Goal: Task Accomplishment & Management: Complete application form

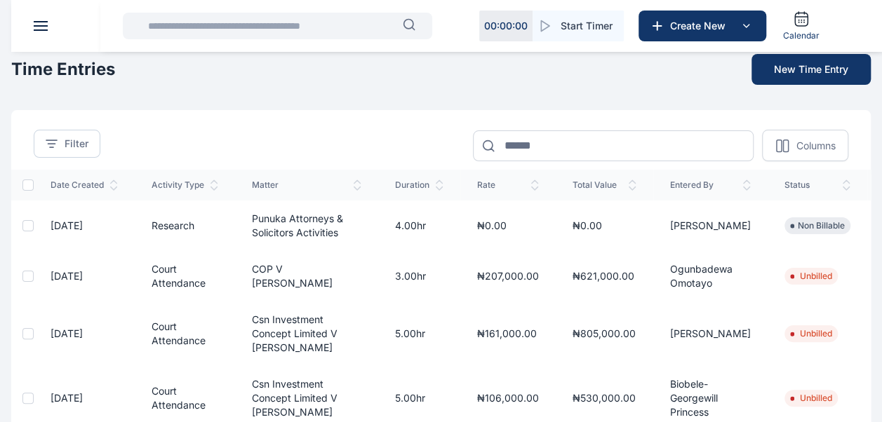
click at [39, 31] on header at bounding box center [452, 26] width 882 height 52
click at [39, 17] on header at bounding box center [452, 26] width 882 height 52
click at [39, 25] on button at bounding box center [41, 26] width 14 height 10
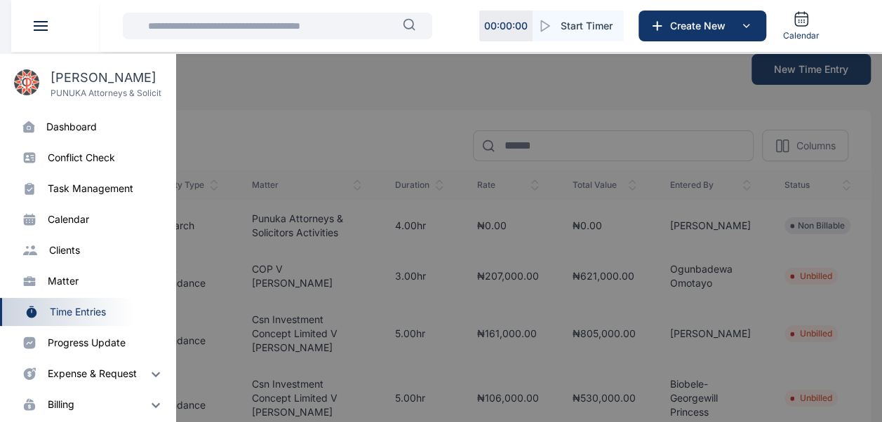
click at [77, 347] on div "progress update" at bounding box center [87, 343] width 78 height 14
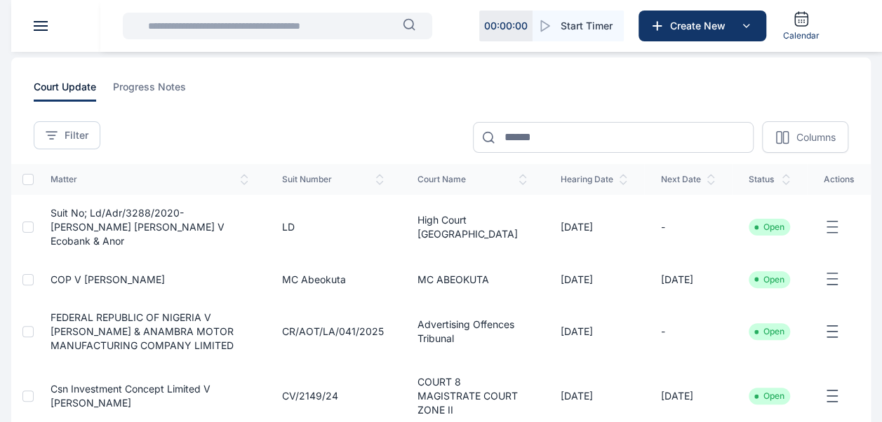
scroll to position [49, 0]
click at [218, 22] on input "text" at bounding box center [271, 26] width 263 height 28
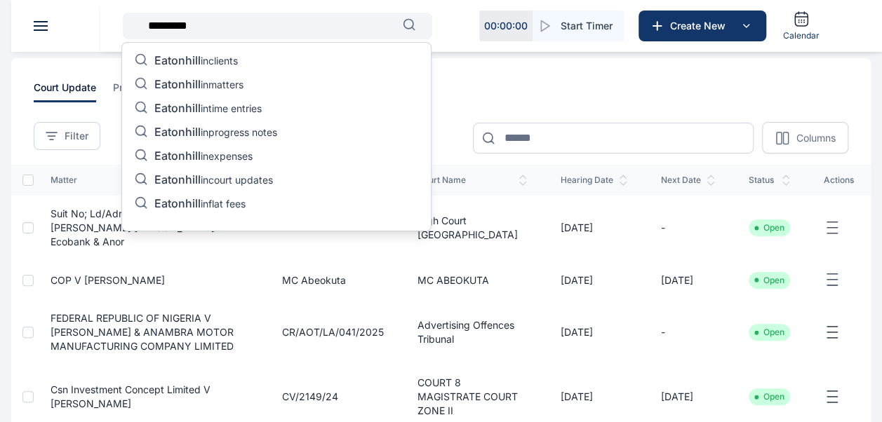
type input "*********"
click at [239, 88] on p "Eatonhill in matters" at bounding box center [198, 85] width 89 height 17
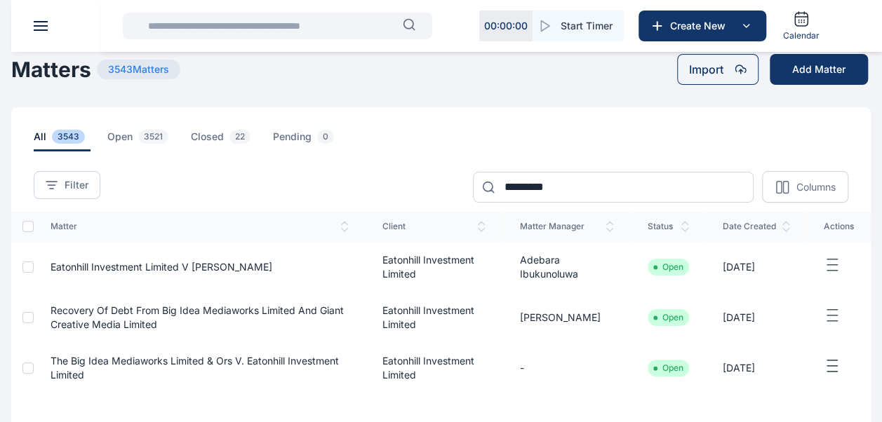
click at [123, 264] on span "Eatonhill Investment Limited v [PERSON_NAME]" at bounding box center [162, 267] width 222 height 12
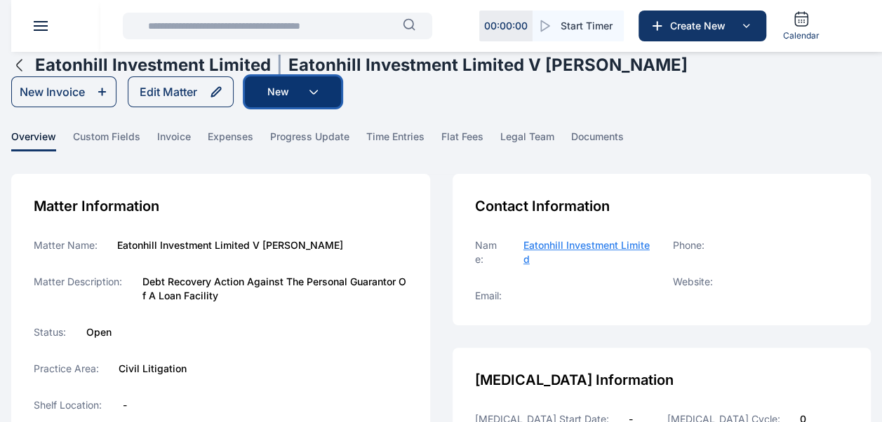
click at [303, 92] on button "New" at bounding box center [293, 91] width 96 height 31
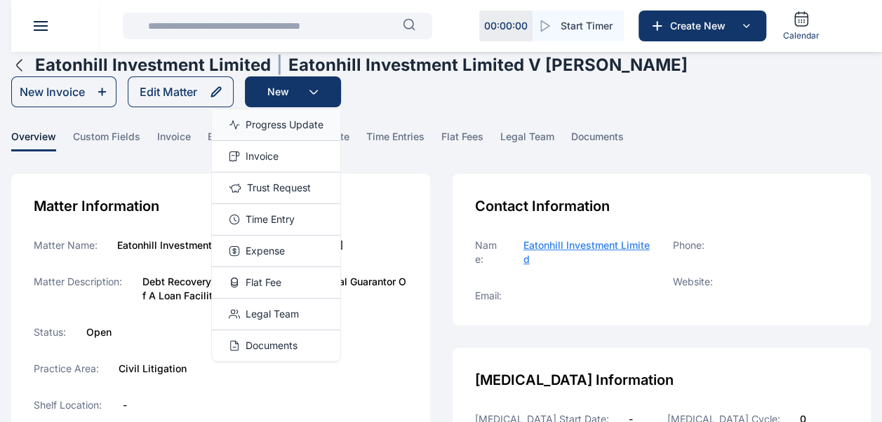
click at [288, 131] on span "Progress Update" at bounding box center [284, 125] width 78 height 14
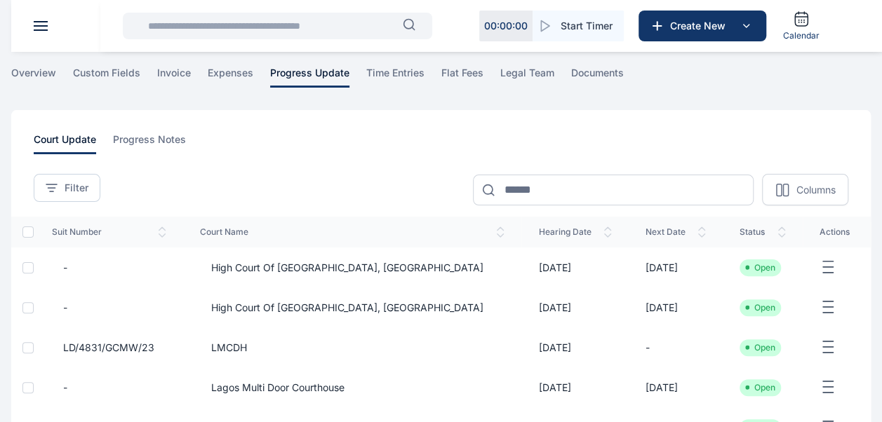
scroll to position [59, 0]
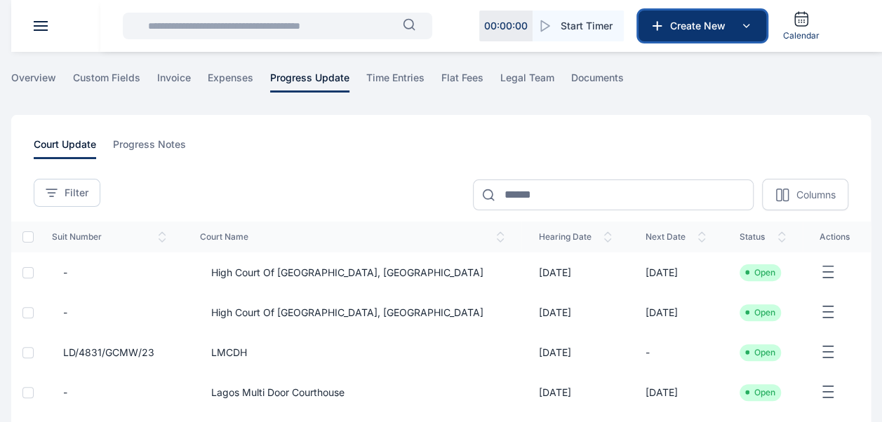
click at [690, 29] on span "Create New" at bounding box center [700, 26] width 73 height 14
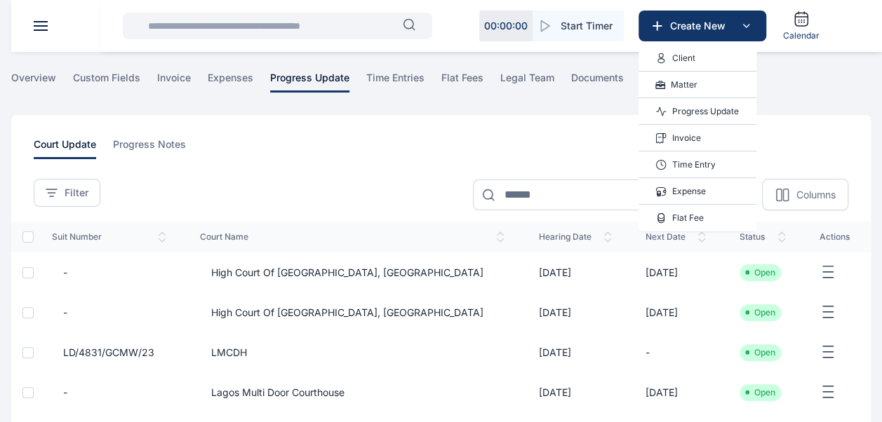
click at [697, 122] on div "Progress Update" at bounding box center [697, 111] width 118 height 27
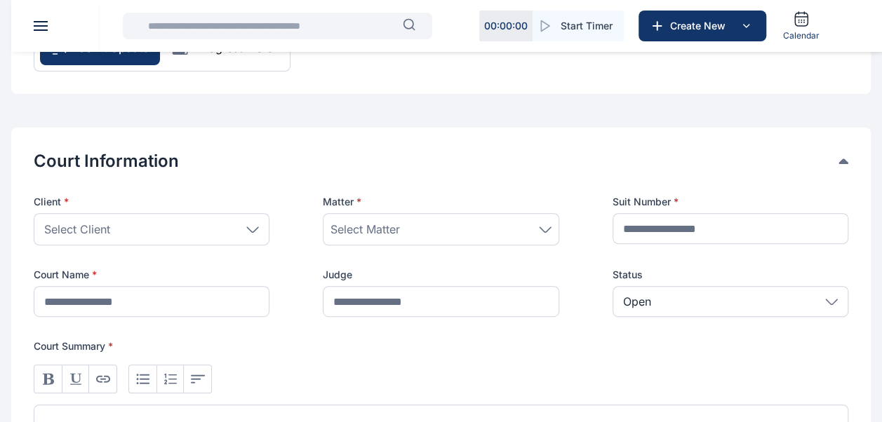
scroll to position [194, 0]
click at [253, 231] on icon at bounding box center [252, 229] width 13 height 6
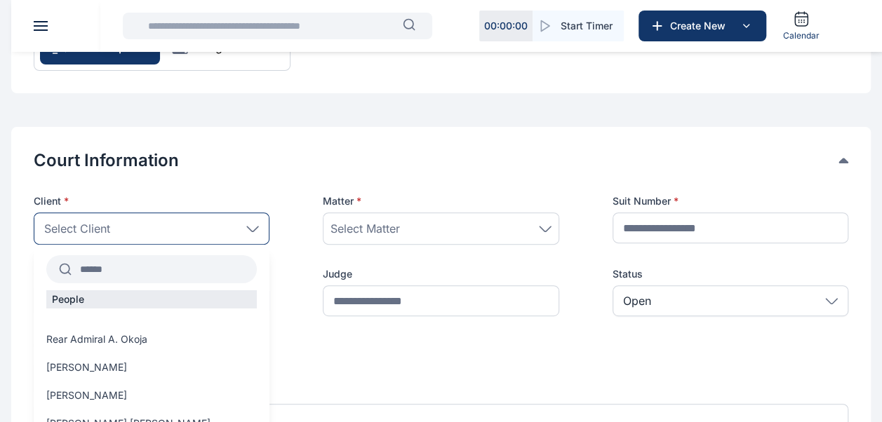
click at [138, 273] on input "text" at bounding box center [164, 269] width 185 height 25
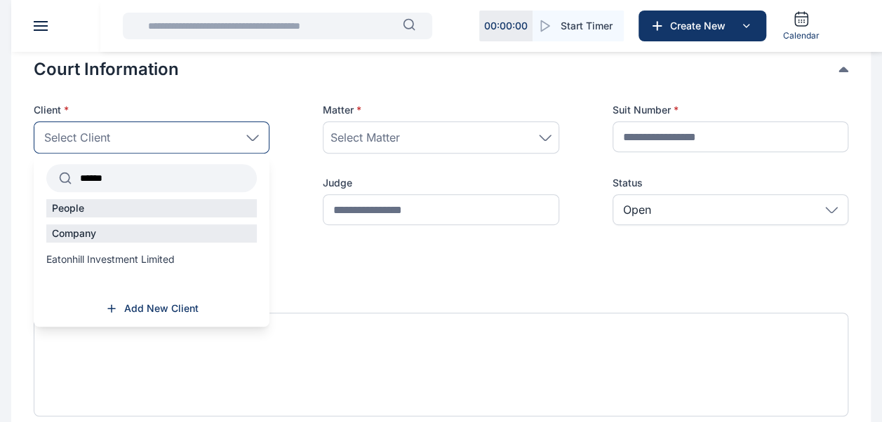
scroll to position [285, 0]
type input "******"
click at [138, 262] on span "Eatonhill Investment Limited" at bounding box center [110, 259] width 128 height 14
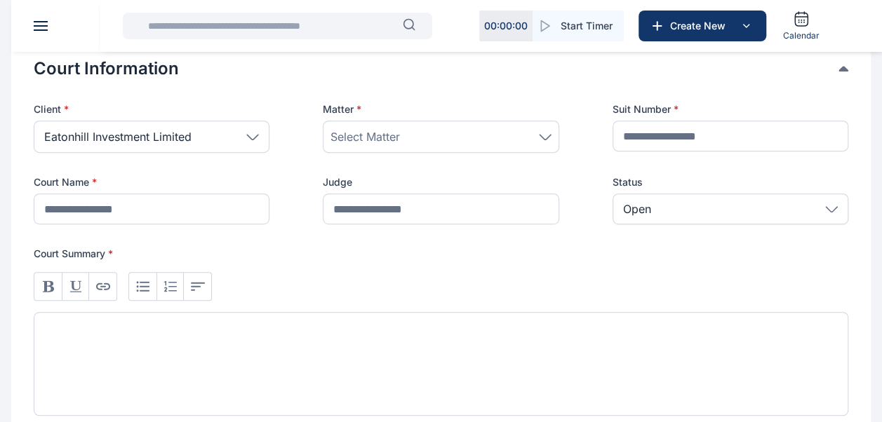
click at [551, 136] on div "Select Matter" at bounding box center [441, 137] width 236 height 32
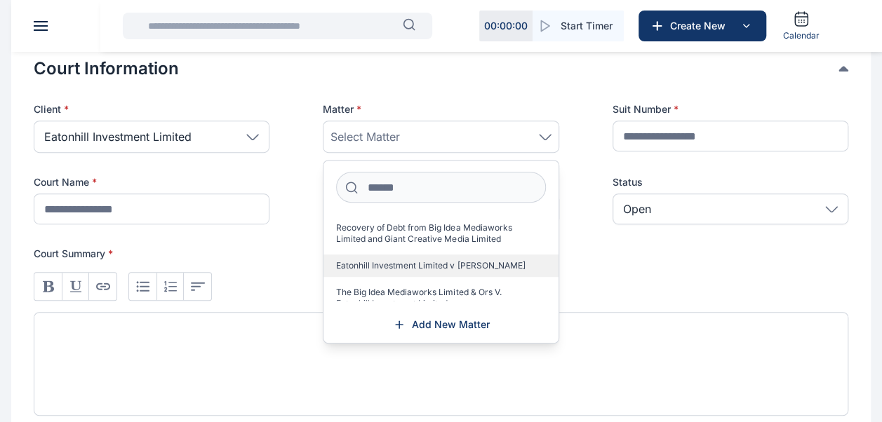
click at [429, 261] on span "Eatonhill Investment Limited v [PERSON_NAME]" at bounding box center [430, 265] width 189 height 11
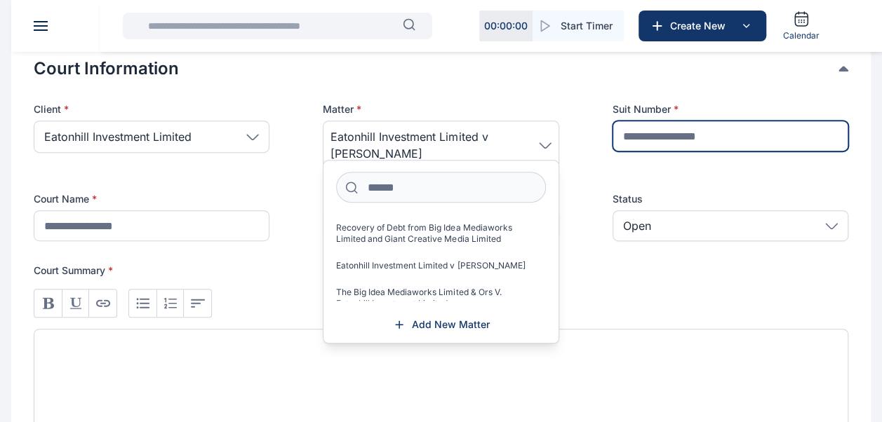
click at [678, 140] on input "text" at bounding box center [730, 136] width 236 height 31
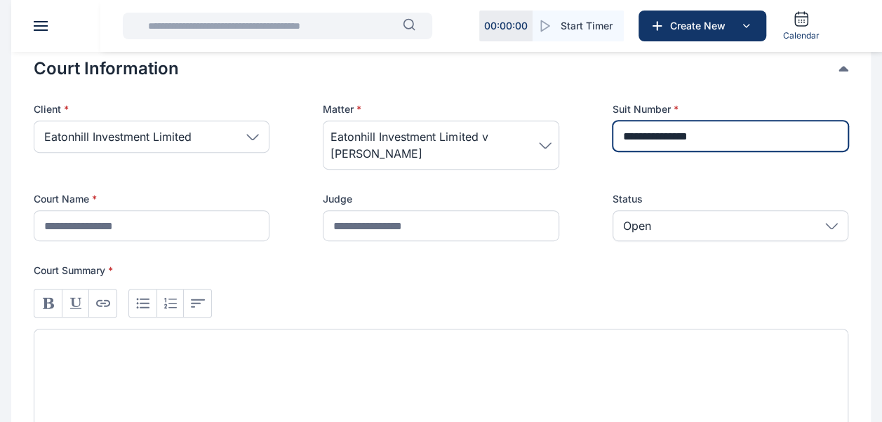
type input "**********"
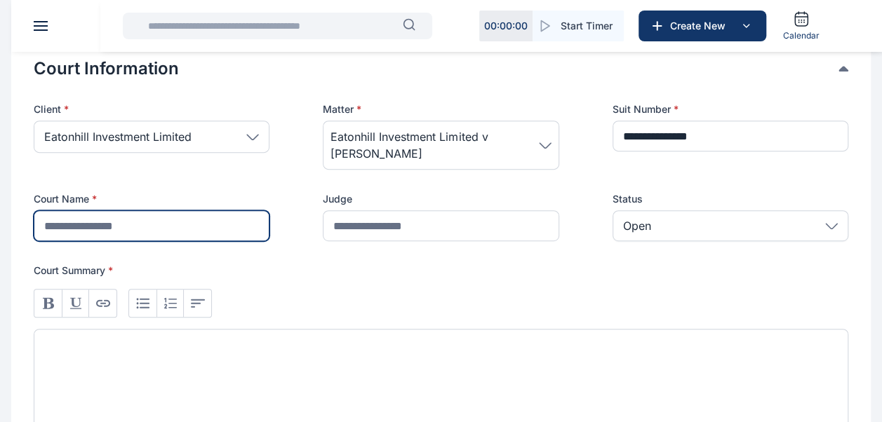
click at [166, 225] on input "text" at bounding box center [152, 225] width 236 height 31
type input "***"
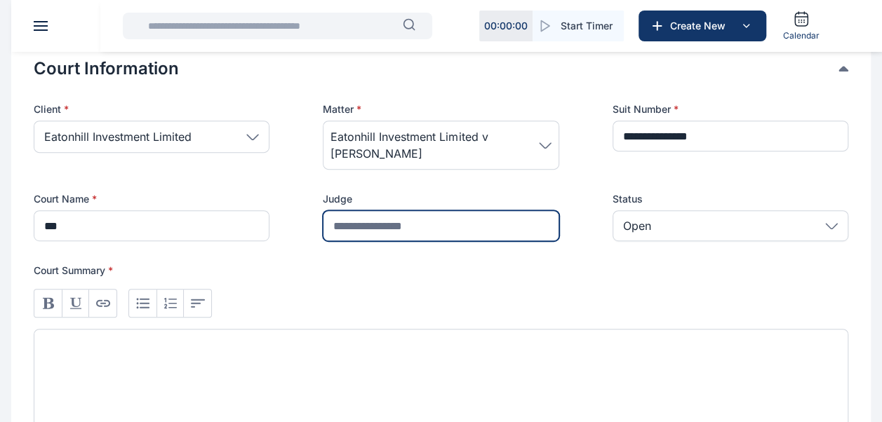
click at [365, 229] on input "text" at bounding box center [441, 225] width 236 height 31
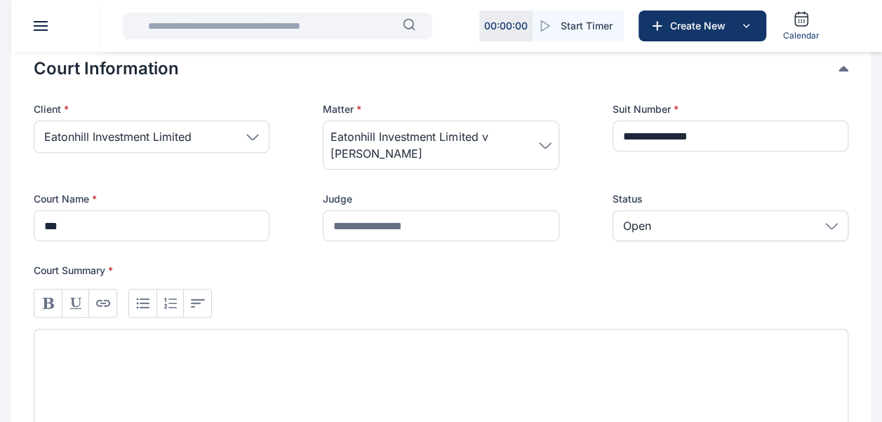
click at [699, 222] on div "Open" at bounding box center [730, 225] width 236 height 31
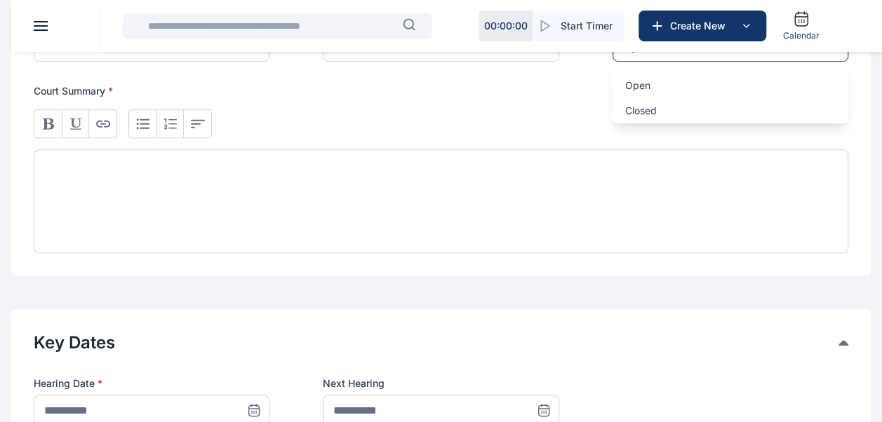
scroll to position [467, 0]
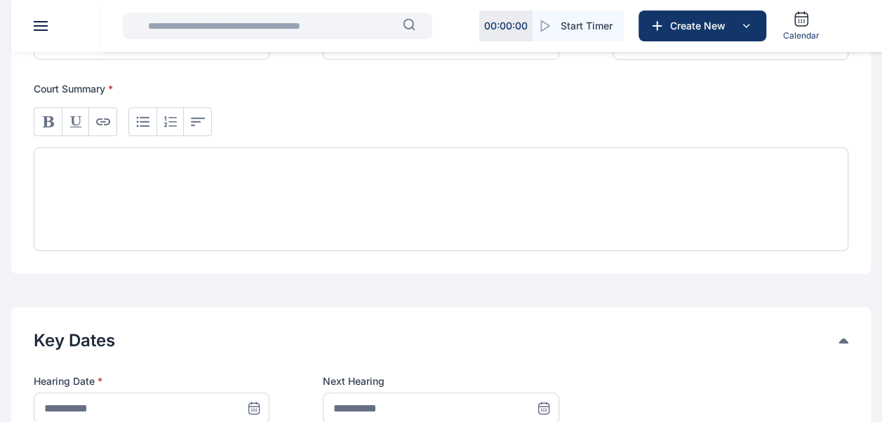
click at [143, 180] on div at bounding box center [441, 199] width 814 height 104
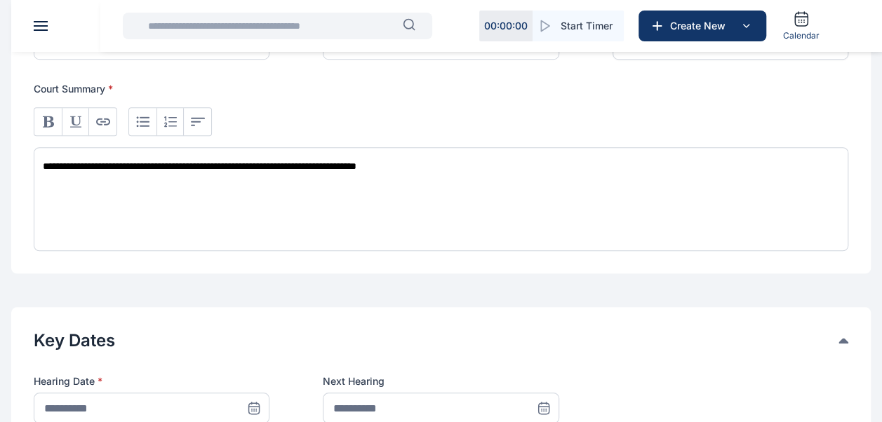
click at [512, 157] on div "**********" at bounding box center [441, 199] width 814 height 104
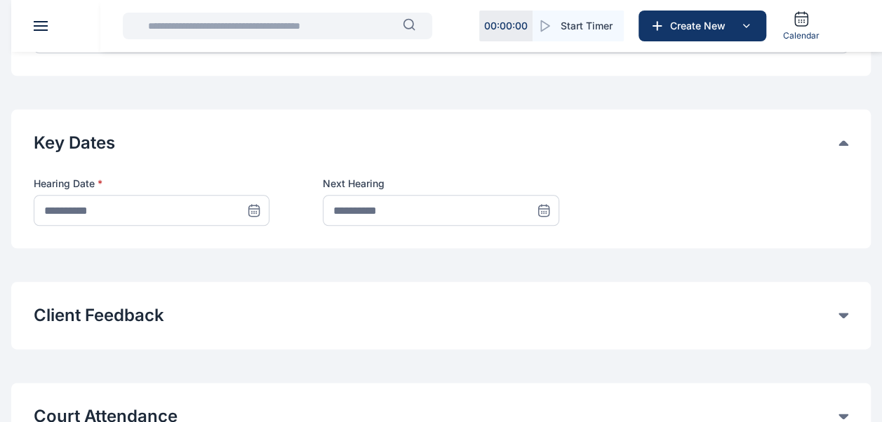
scroll to position [664, 0]
click at [251, 204] on icon at bounding box center [254, 211] width 14 height 14
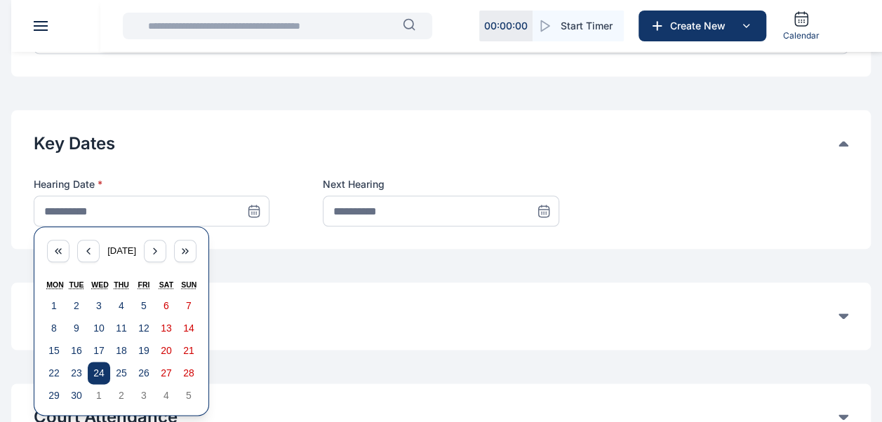
click at [93, 372] on abbr "24" at bounding box center [98, 373] width 11 height 11
type input "**********"
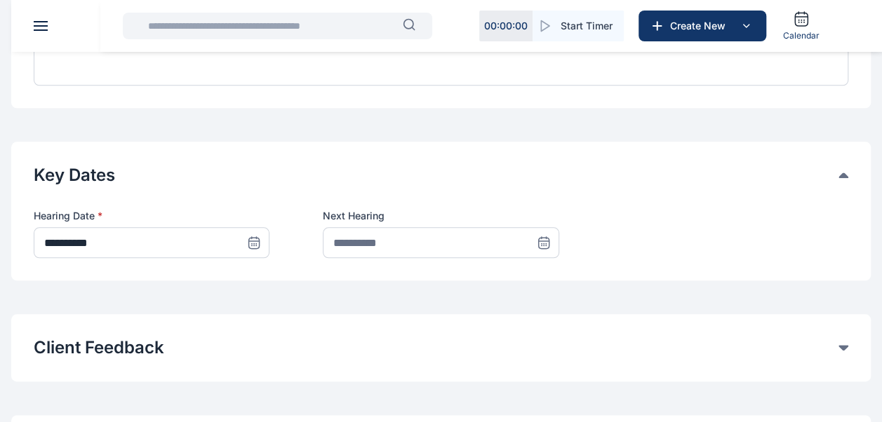
scroll to position [668, 0]
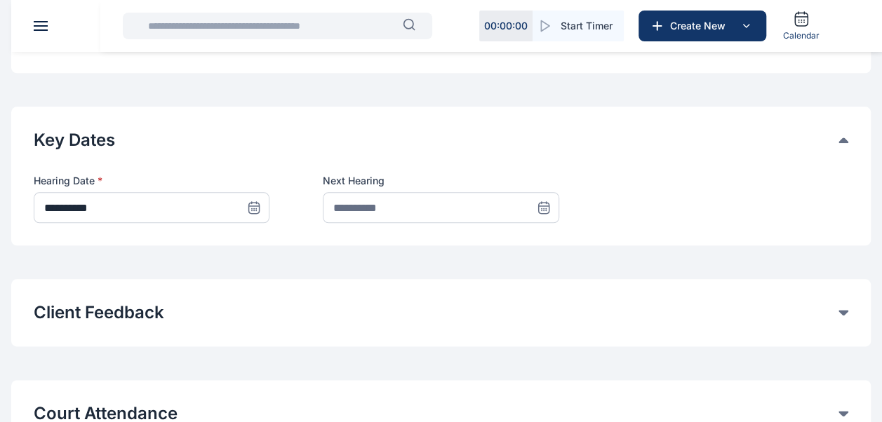
click at [537, 201] on icon at bounding box center [544, 208] width 14 height 14
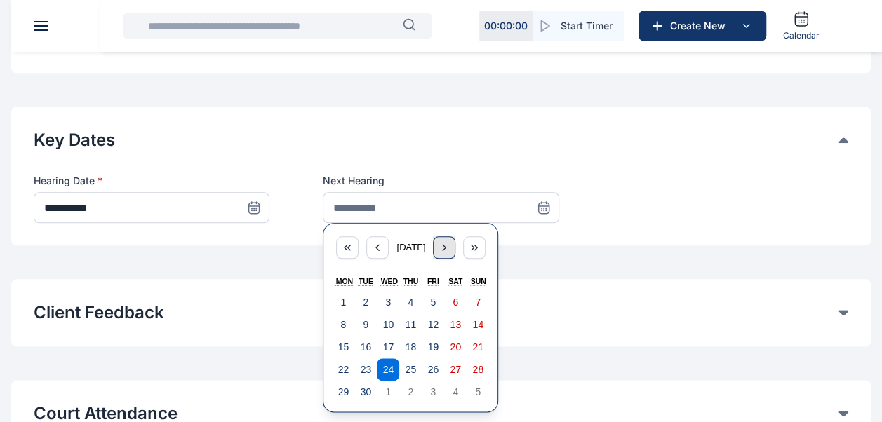
click at [450, 245] on icon "button" at bounding box center [443, 247] width 11 height 11
click at [384, 325] on button "8" at bounding box center [388, 325] width 22 height 22
type input "**********"
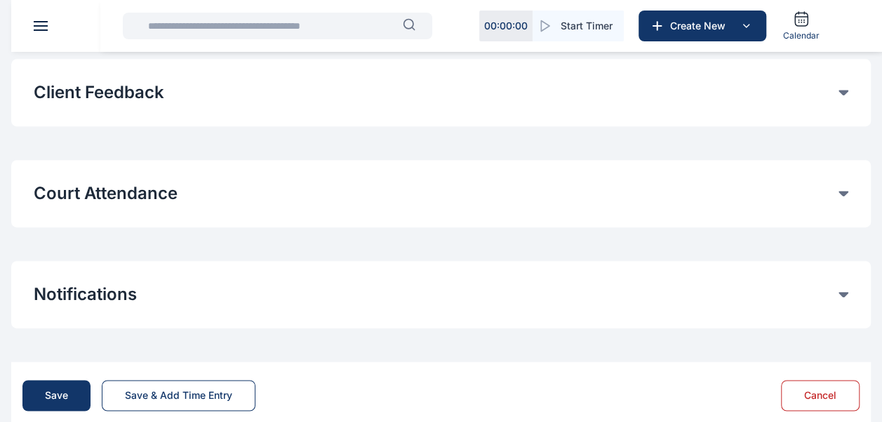
scroll to position [889, 0]
click at [847, 187] on div "Court Attendance" at bounding box center [441, 193] width 814 height 22
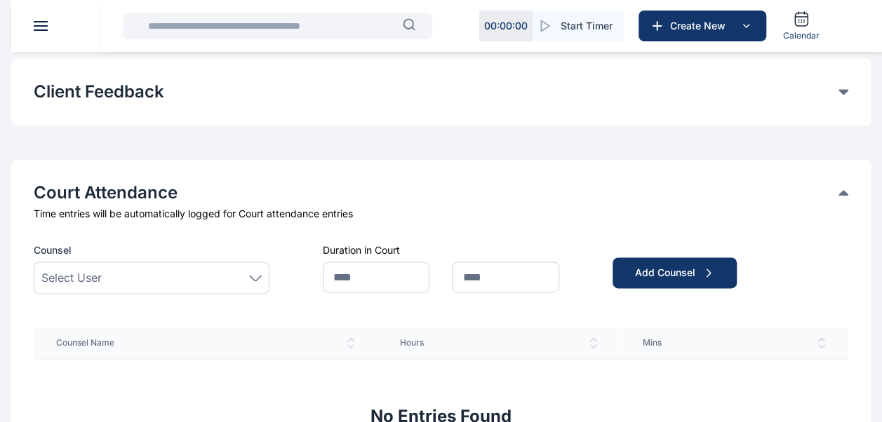
click at [253, 276] on icon at bounding box center [255, 277] width 11 height 5
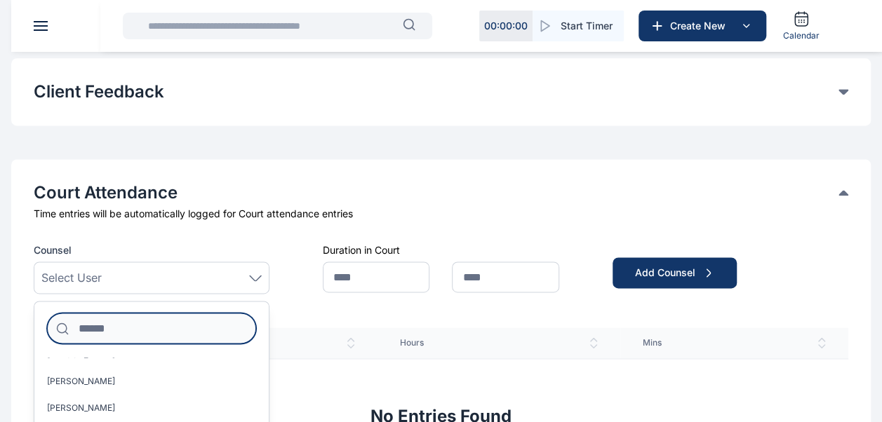
click at [128, 332] on input at bounding box center [151, 328] width 209 height 31
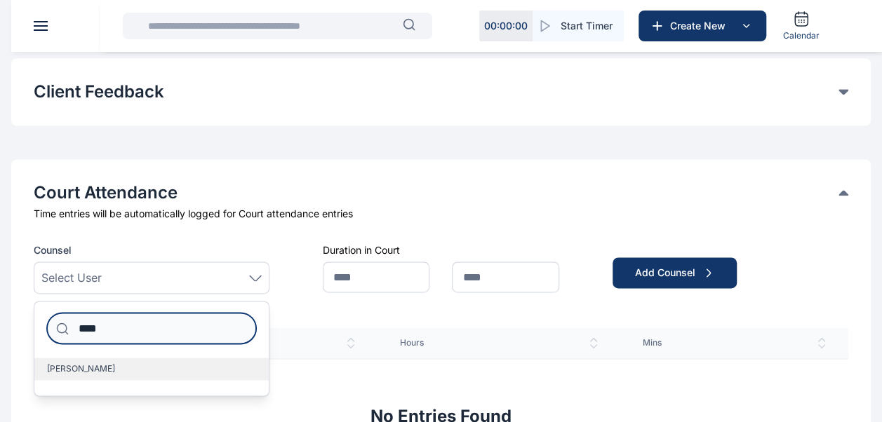
type input "****"
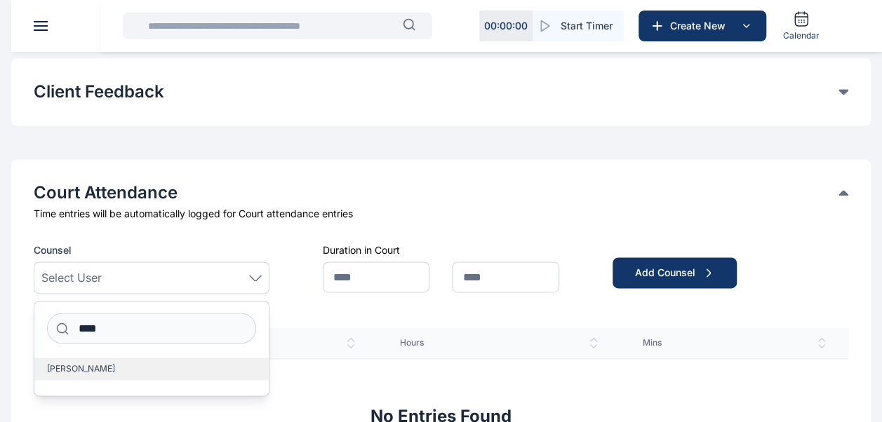
click at [109, 370] on label "[PERSON_NAME]" at bounding box center [151, 369] width 234 height 22
click at [304, 250] on div "Counsel [PERSON_NAME] **** [PERSON_NAME] Duration in Court Add Counsel" at bounding box center [441, 268] width 814 height 51
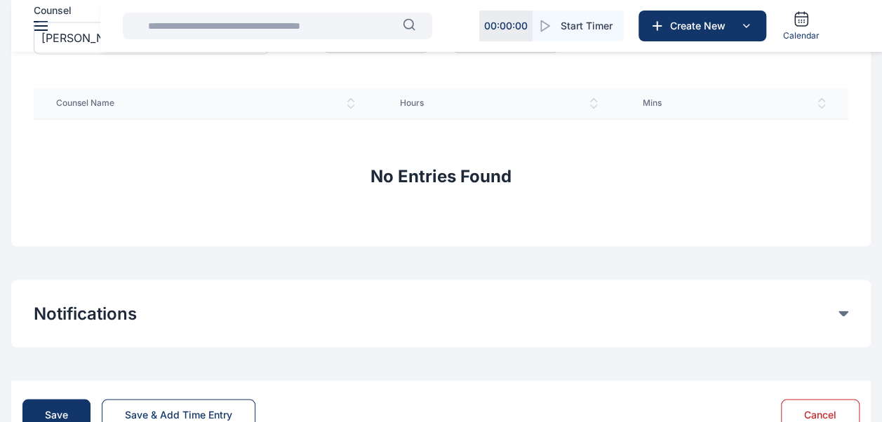
scroll to position [1175, 0]
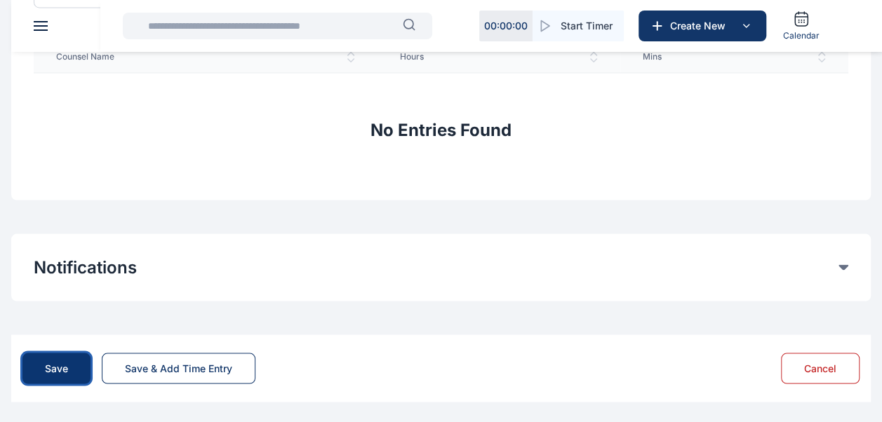
click at [49, 372] on div "Save" at bounding box center [56, 368] width 23 height 14
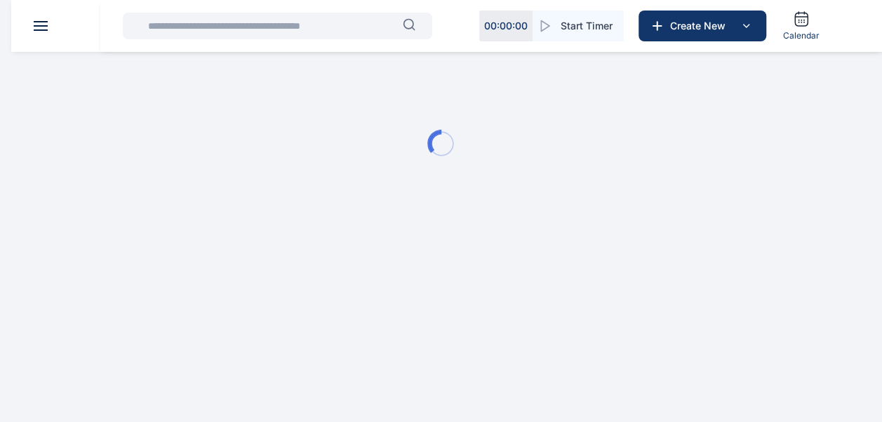
scroll to position [0, 0]
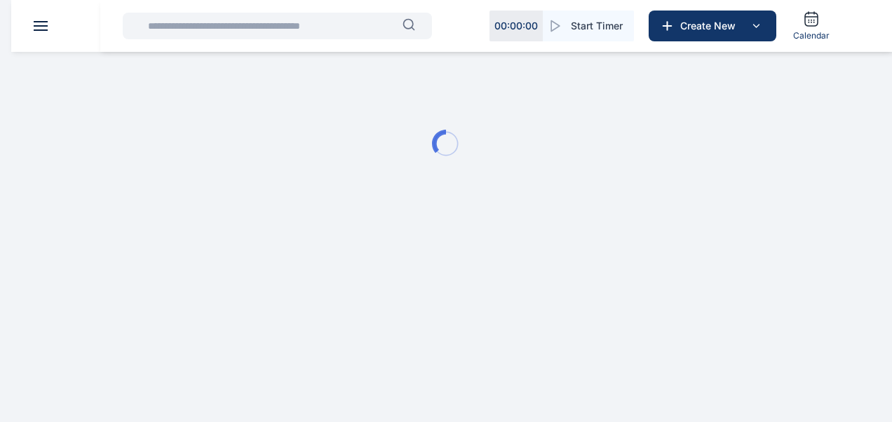
type input "**********"
